Goal: Browse casually

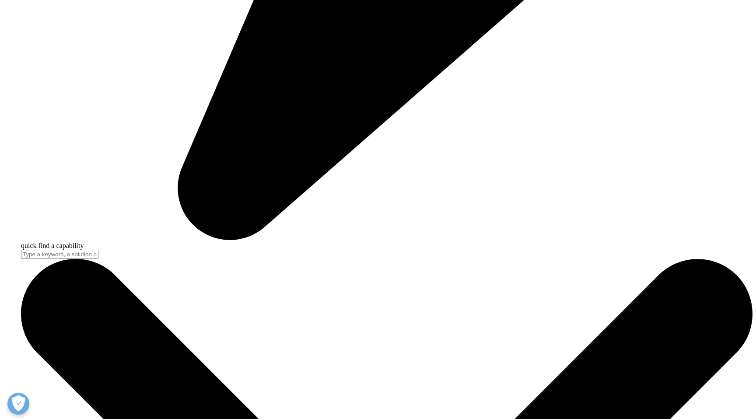
scroll to position [771, 0]
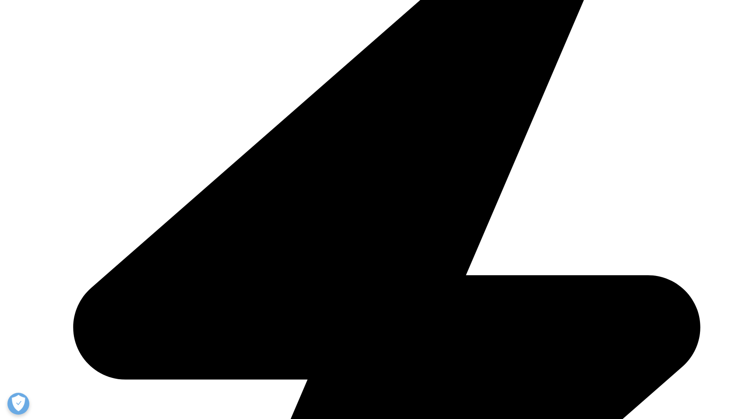
scroll to position [341, 0]
